Goal: Task Accomplishment & Management: Manage account settings

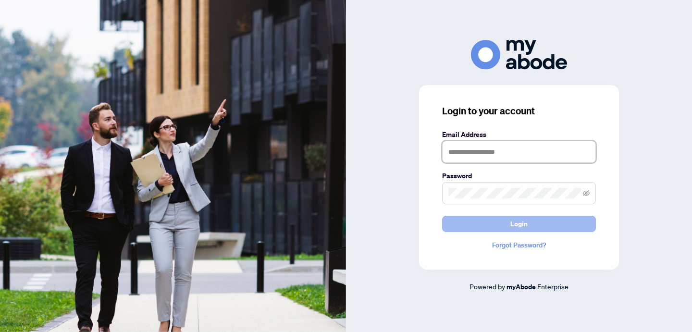
type input "**********"
click at [505, 223] on button "Login" at bounding box center [519, 224] width 154 height 16
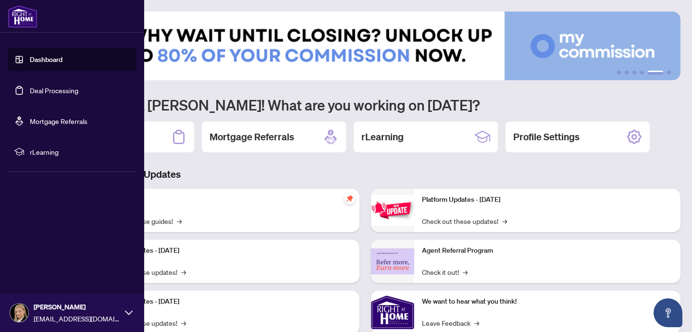
click at [38, 87] on link "Deal Processing" at bounding box center [54, 90] width 49 height 9
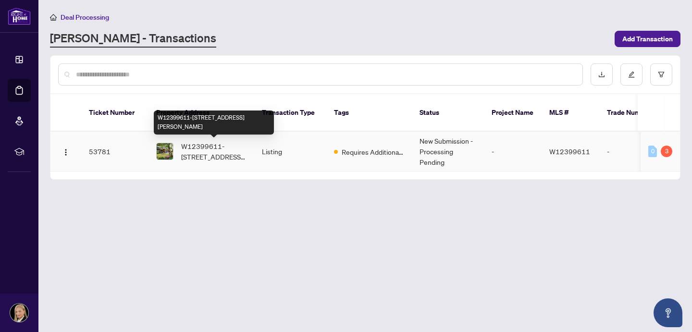
click at [219, 153] on span "W12399611-[STREET_ADDRESS][PERSON_NAME]" at bounding box center [213, 151] width 65 height 21
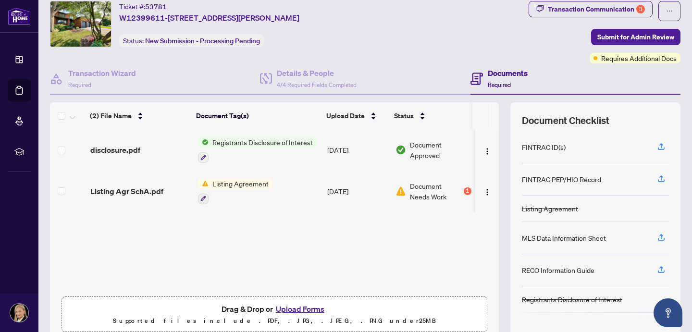
scroll to position [38, 0]
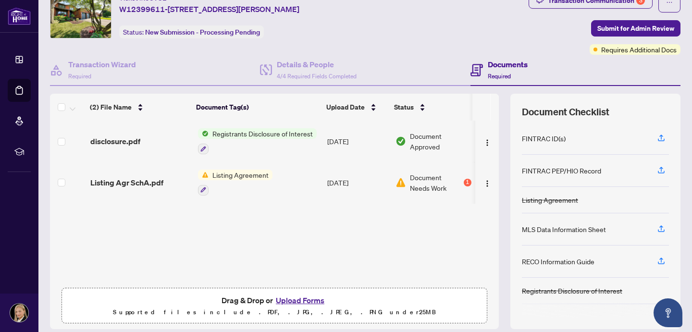
click at [423, 182] on span "Document Needs Work" at bounding box center [436, 182] width 52 height 21
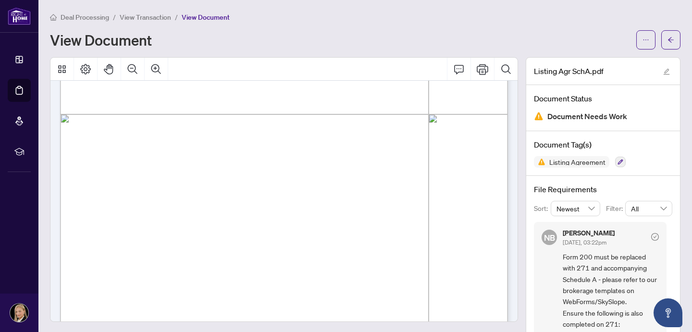
scroll to position [321, 0]
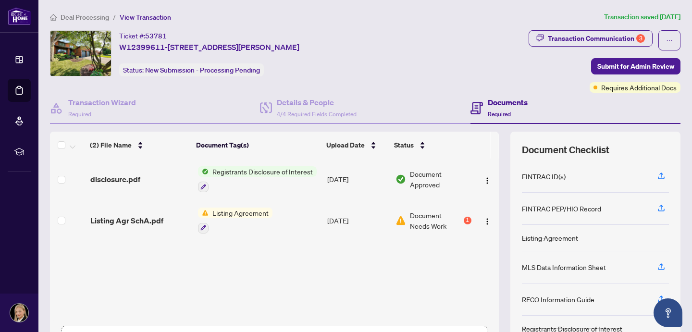
click at [503, 106] on h4 "Documents" at bounding box center [508, 103] width 40 height 12
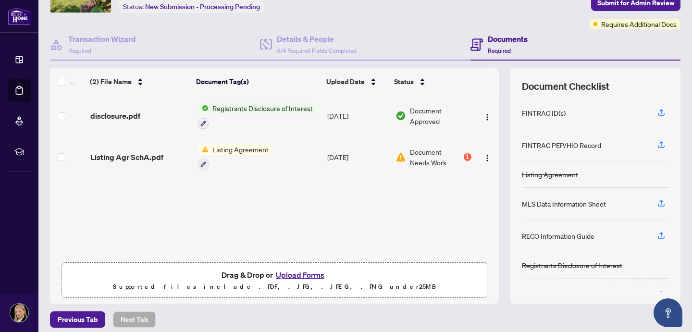
scroll to position [70, 0]
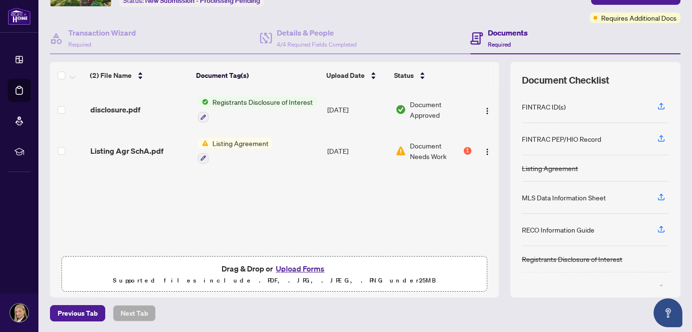
click at [302, 265] on button "Upload Forms" at bounding box center [300, 268] width 54 height 12
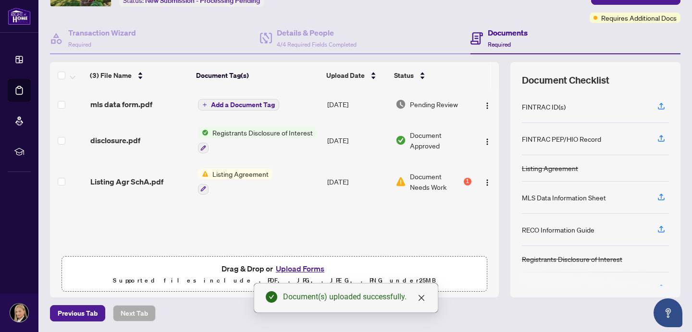
click at [309, 267] on button "Upload Forms" at bounding box center [300, 268] width 54 height 12
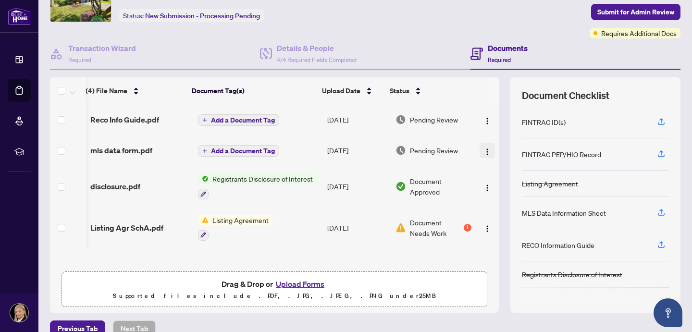
scroll to position [55, 0]
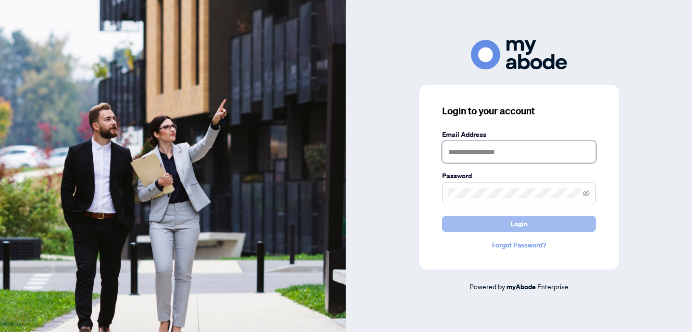
type input "**********"
click at [560, 223] on button "Login" at bounding box center [519, 224] width 154 height 16
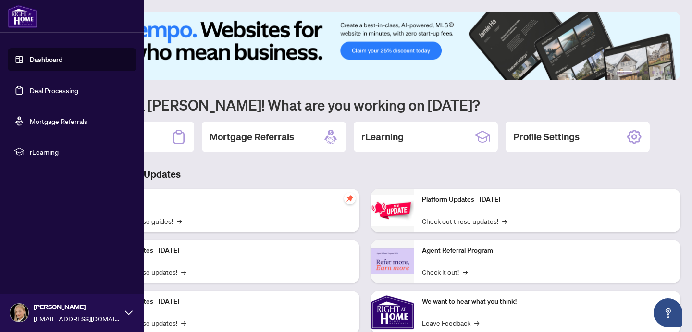
click at [48, 90] on link "Deal Processing" at bounding box center [54, 90] width 49 height 9
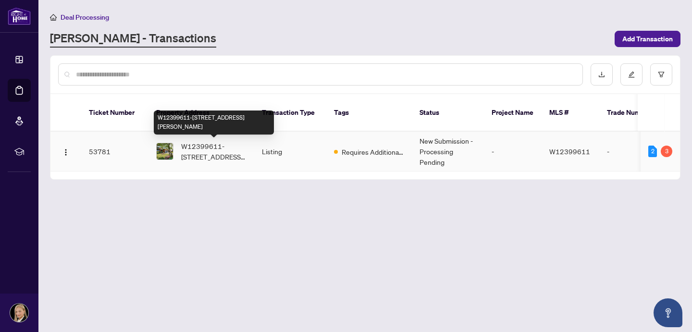
click at [199, 147] on span "W12399611-[STREET_ADDRESS][PERSON_NAME]" at bounding box center [213, 151] width 65 height 21
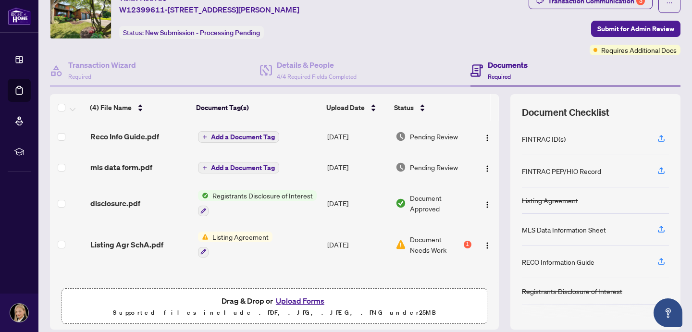
scroll to position [43, 0]
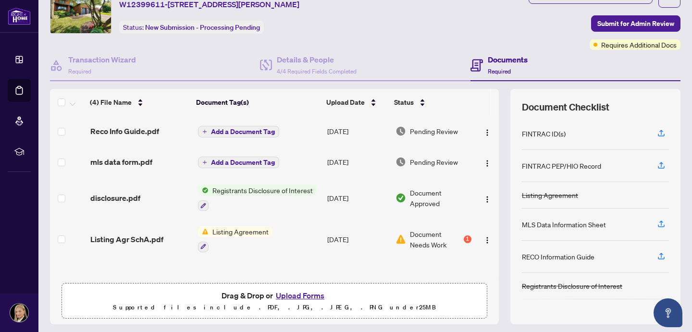
click at [302, 295] on button "Upload Forms" at bounding box center [300, 295] width 54 height 12
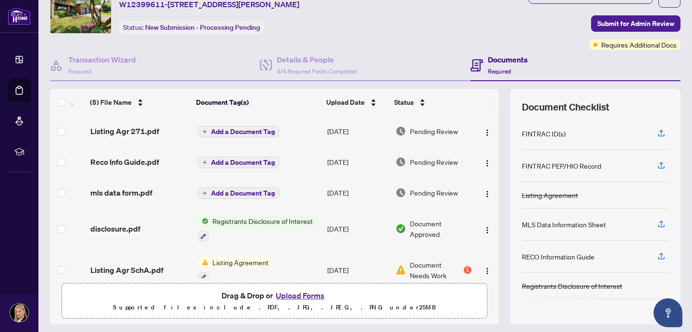
scroll to position [14, 0]
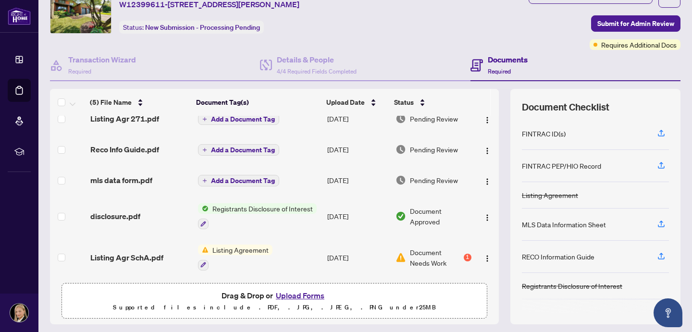
click at [318, 298] on button "Upload Forms" at bounding box center [300, 295] width 54 height 12
